Goal: Task Accomplishment & Management: Use online tool/utility

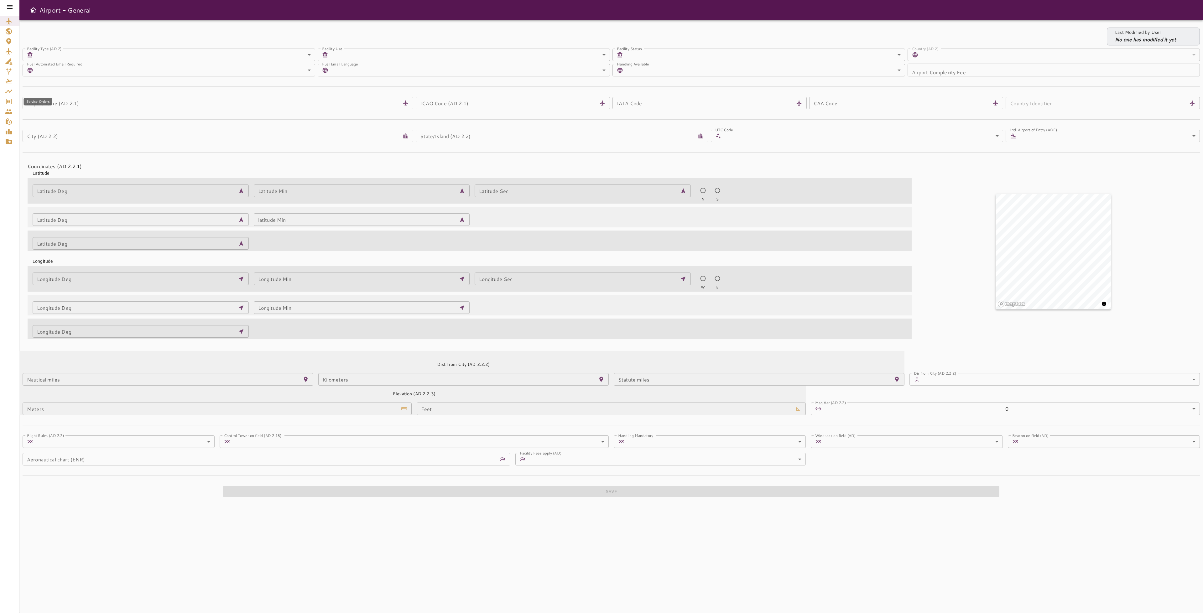
click at [10, 102] on icon "Service Orders" at bounding box center [9, 102] width 6 height 6
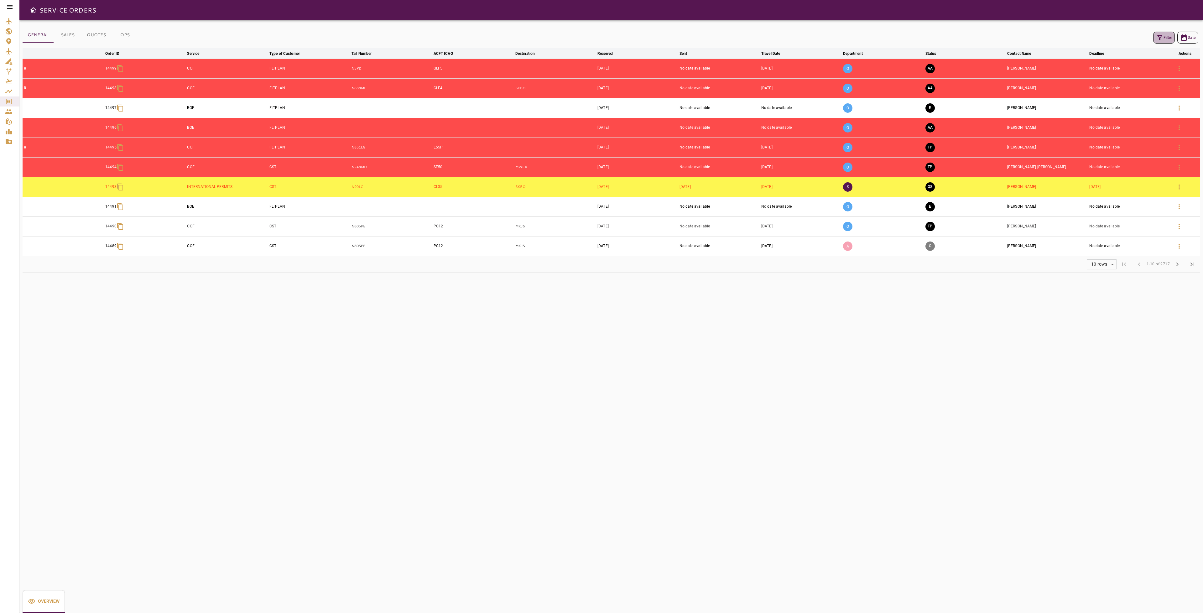
click at [1170, 36] on button "Filter" at bounding box center [1164, 38] width 22 height 12
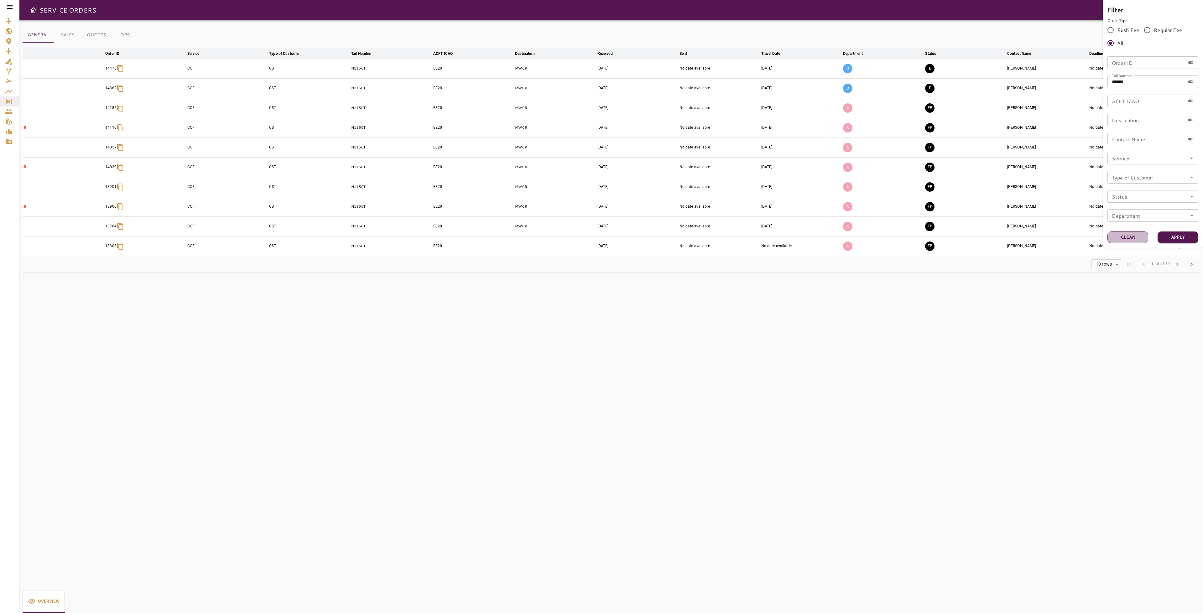
click at [1133, 241] on button "Clean" at bounding box center [1127, 237] width 41 height 12
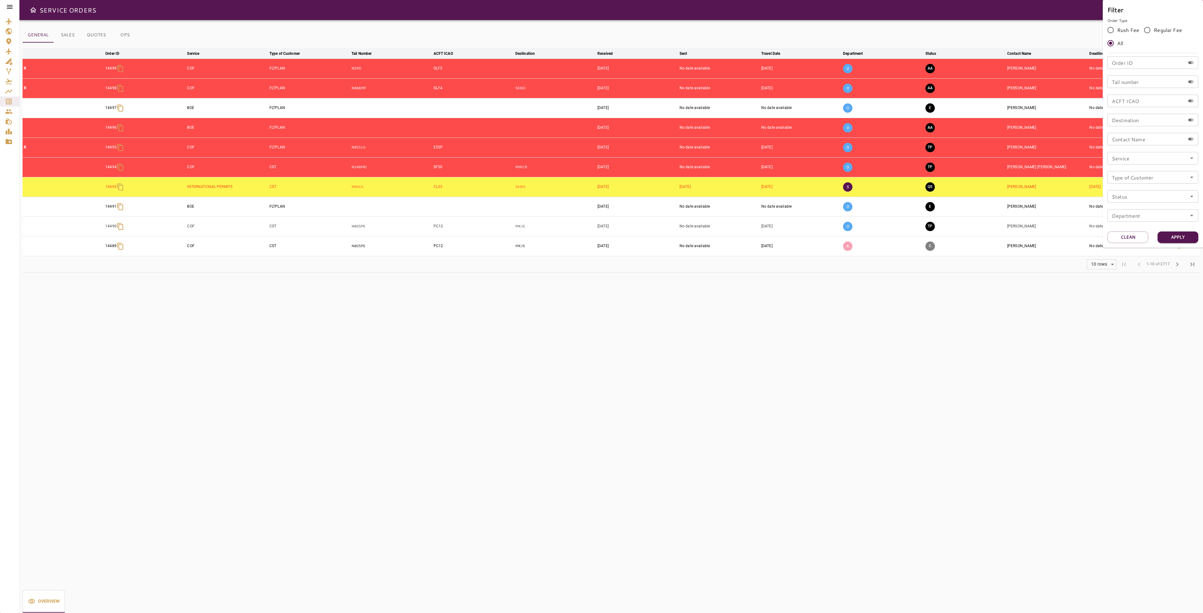
click at [1165, 158] on input "Service" at bounding box center [1152, 158] width 87 height 9
click at [1146, 243] on li "INTERNATIONAL_PERMITS" at bounding box center [1153, 243] width 91 height 11
type input "**********"
click at [1180, 238] on button "Apply" at bounding box center [1177, 237] width 41 height 12
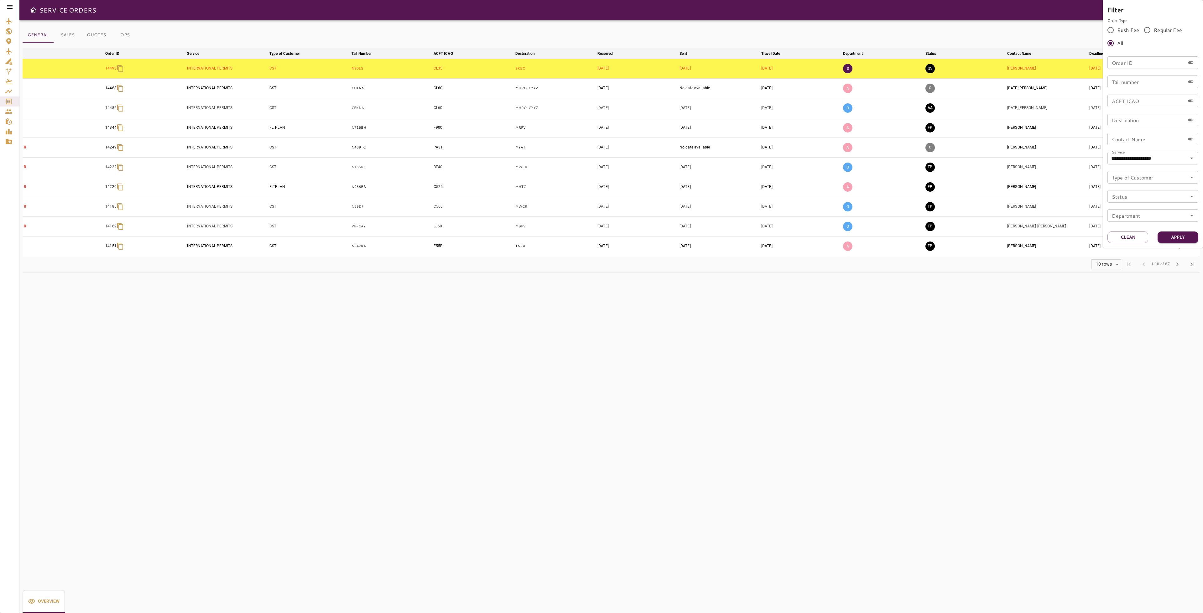
click at [1122, 239] on button "Clean" at bounding box center [1127, 237] width 41 height 12
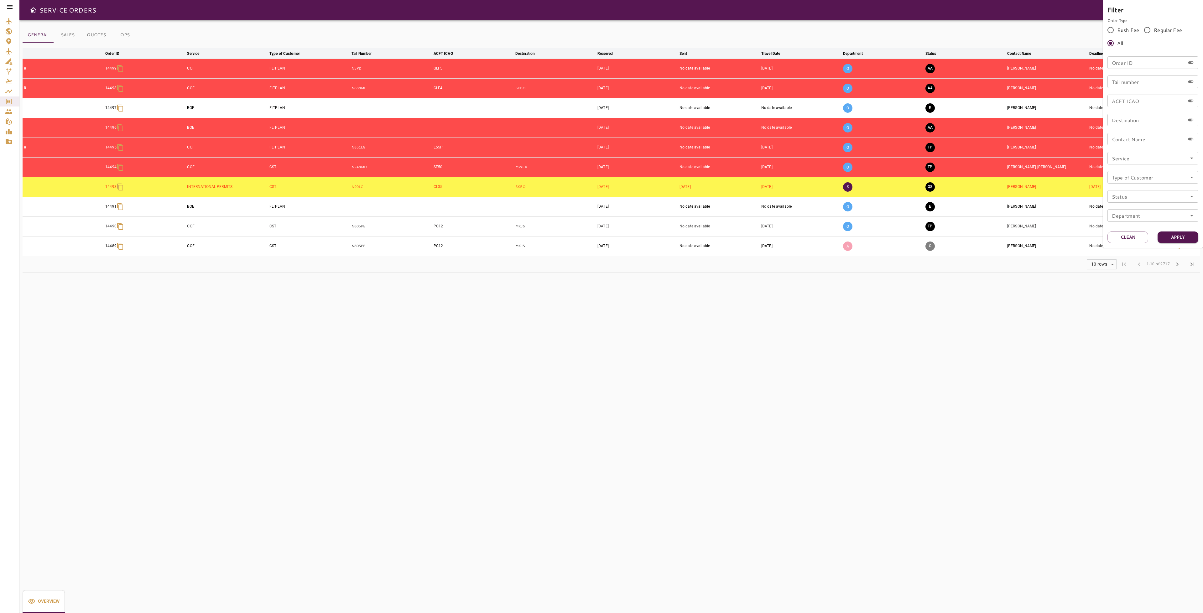
click at [942, 327] on div at bounding box center [601, 306] width 1203 height 613
